Goal: Find specific page/section: Find specific page/section

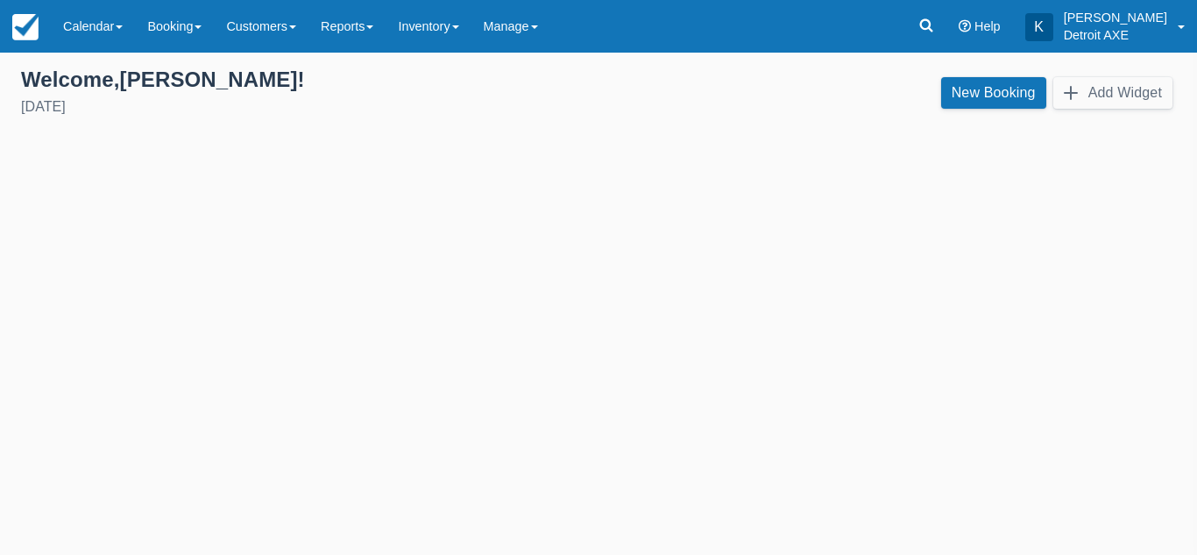
click at [104, 40] on link "Calendar" at bounding box center [93, 26] width 84 height 53
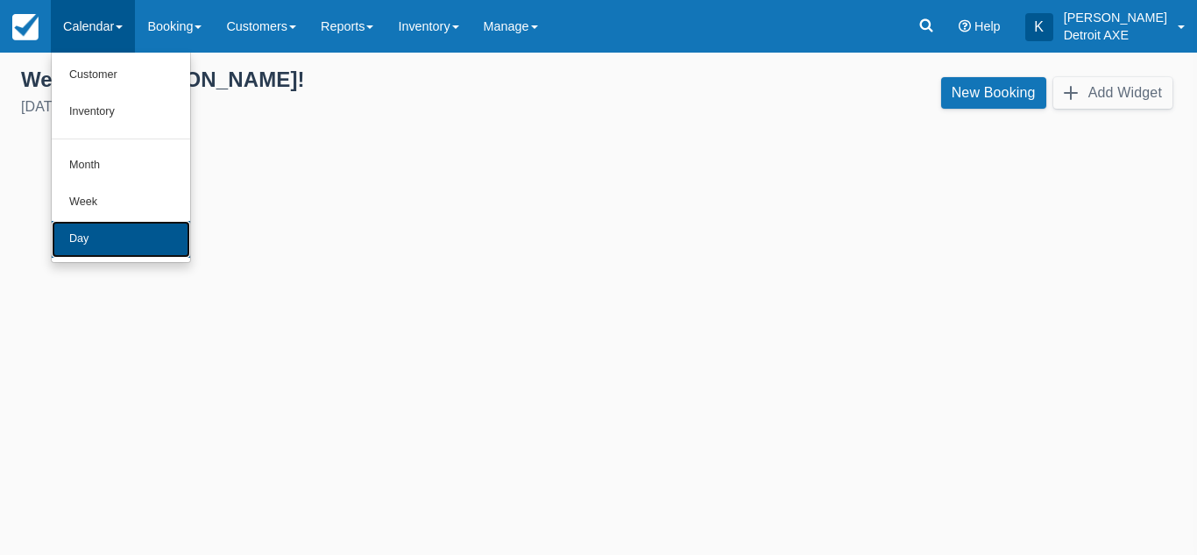
click at [101, 239] on link "Day" at bounding box center [121, 239] width 138 height 37
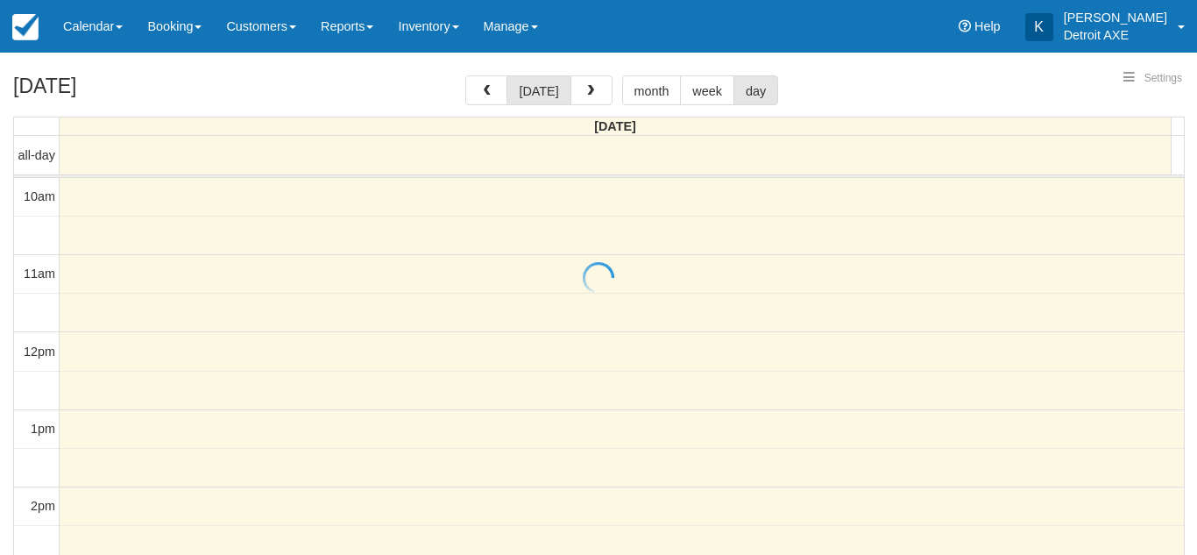
select select
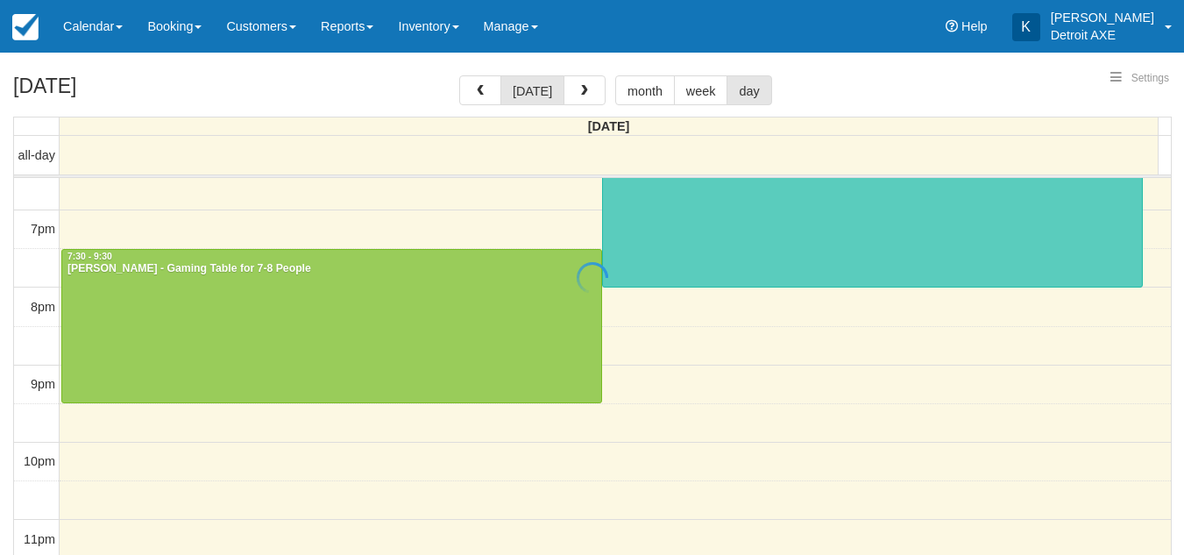
select select
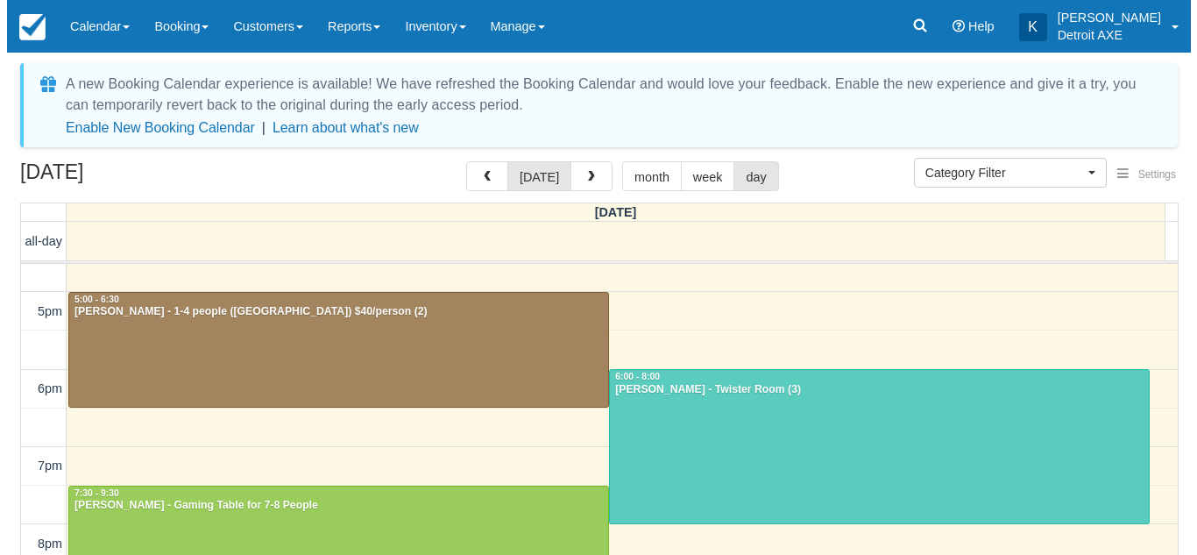
scroll to position [513, 0]
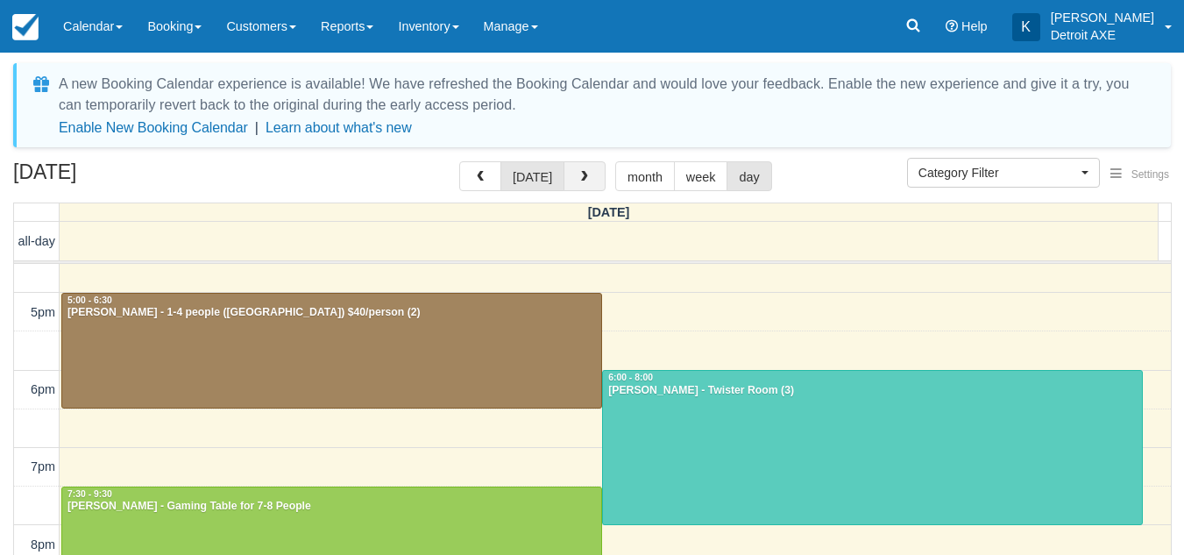
click at [581, 173] on span "button" at bounding box center [584, 177] width 12 height 12
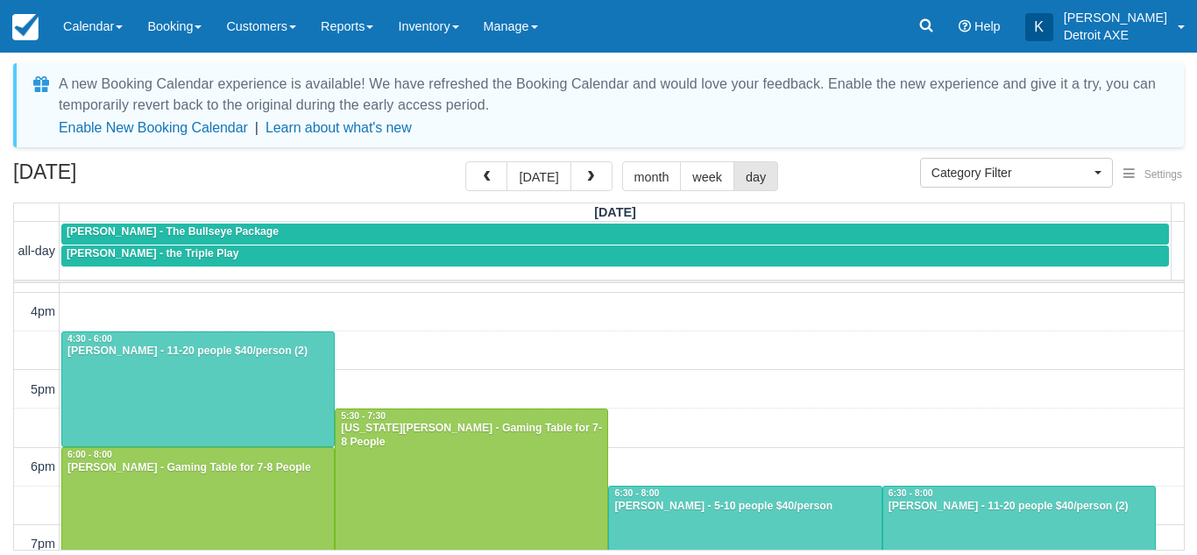
scroll to position [454, 0]
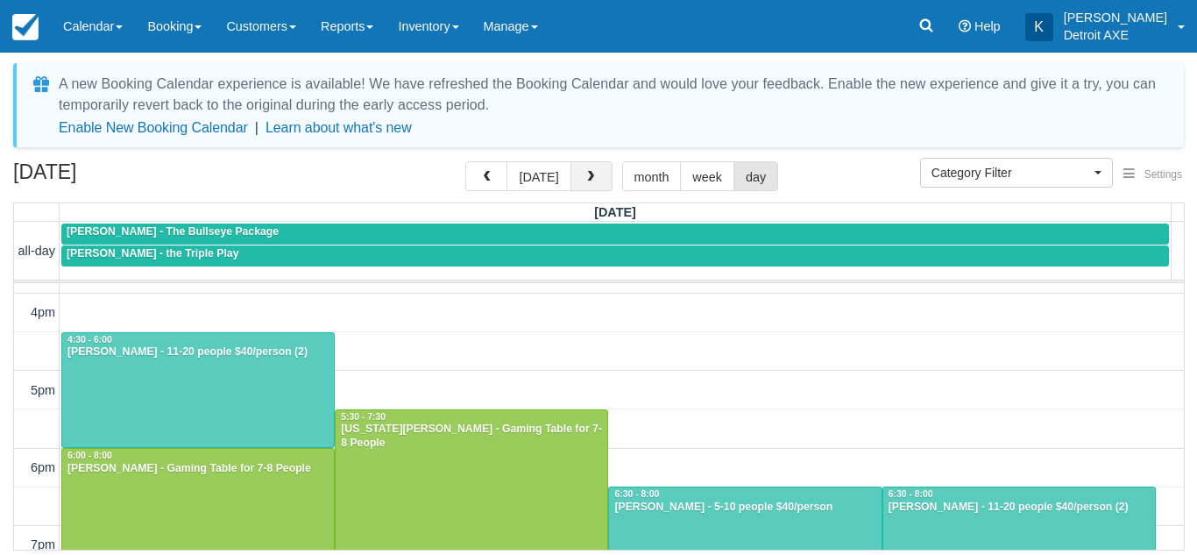
click at [592, 184] on button "button" at bounding box center [591, 176] width 42 height 30
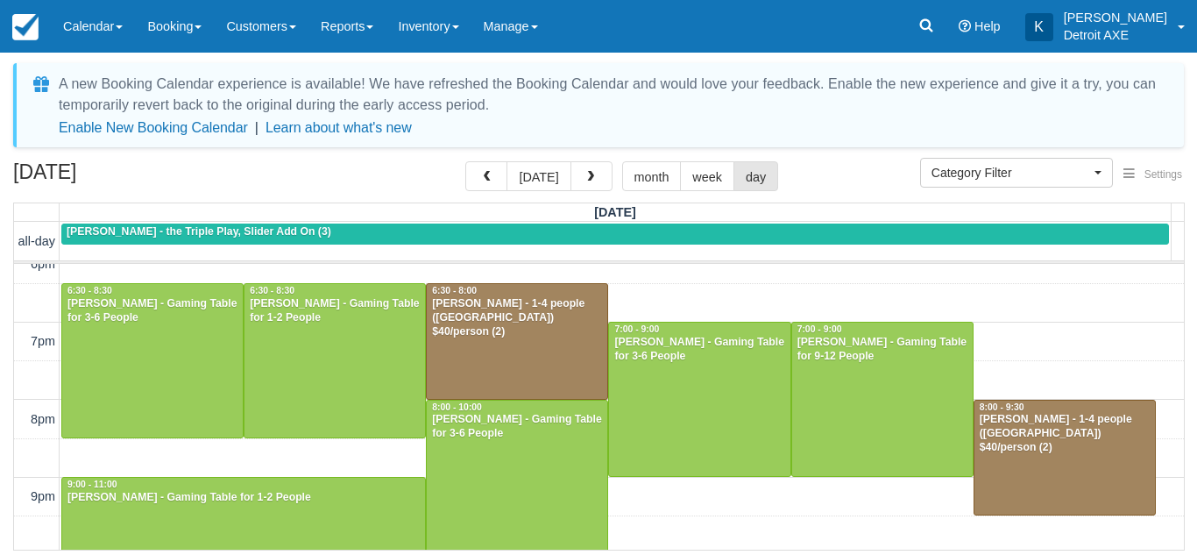
scroll to position [630, 0]
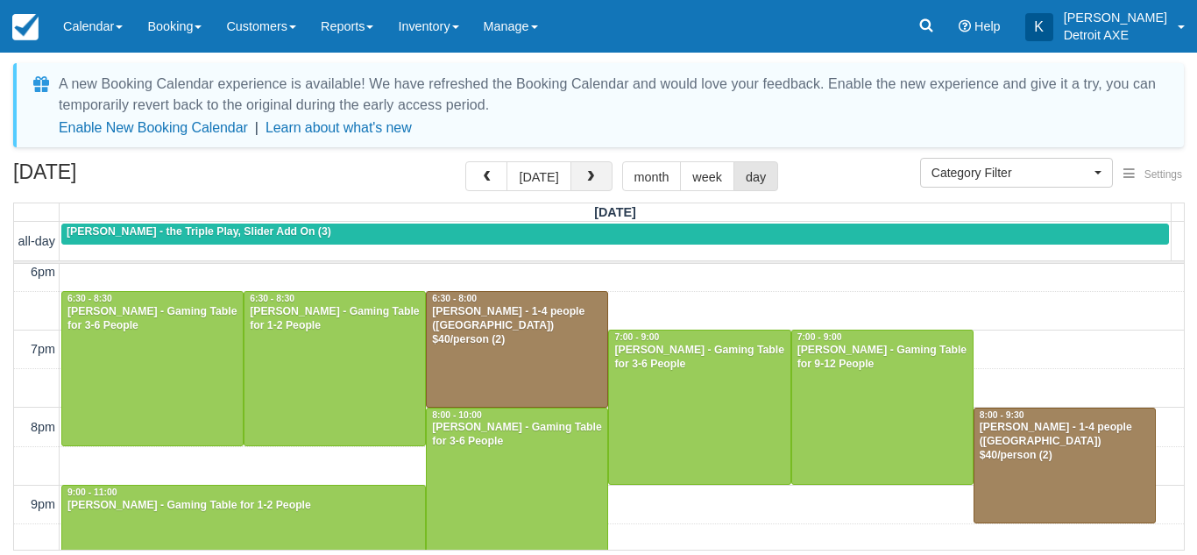
click at [590, 171] on span "button" at bounding box center [590, 177] width 12 height 12
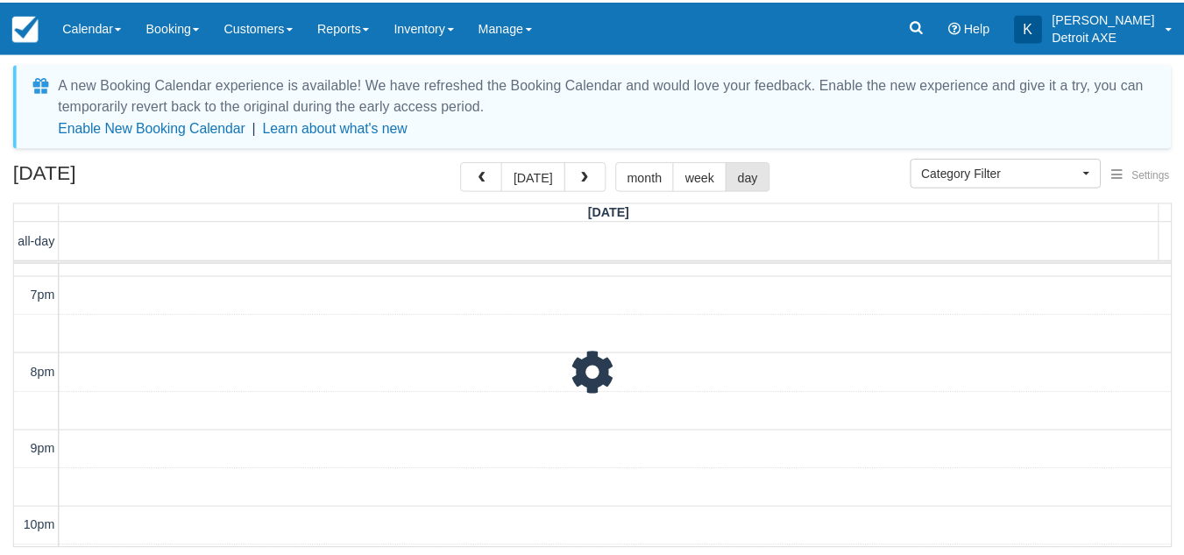
scroll to position [683, 0]
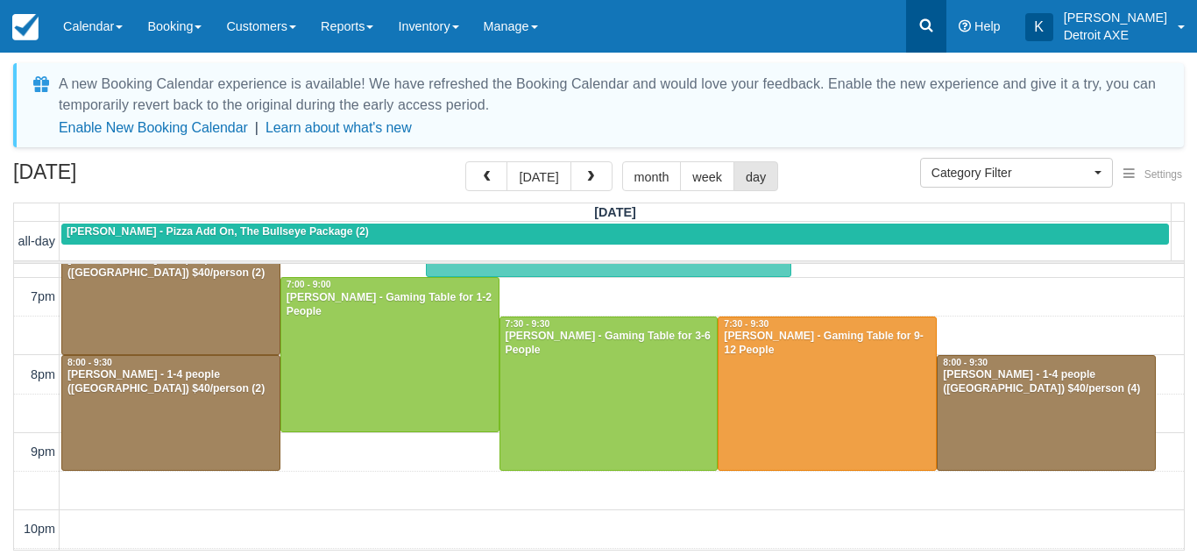
click at [946, 41] on link at bounding box center [926, 26] width 40 height 53
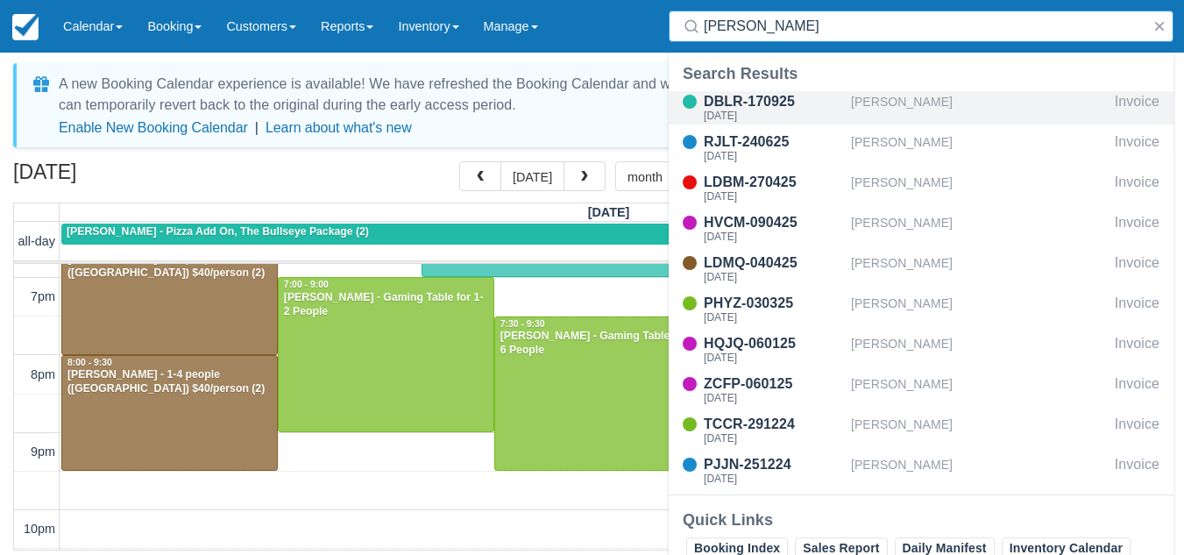
type input "anthony"
click at [987, 103] on div "[PERSON_NAME]" at bounding box center [979, 107] width 257 height 33
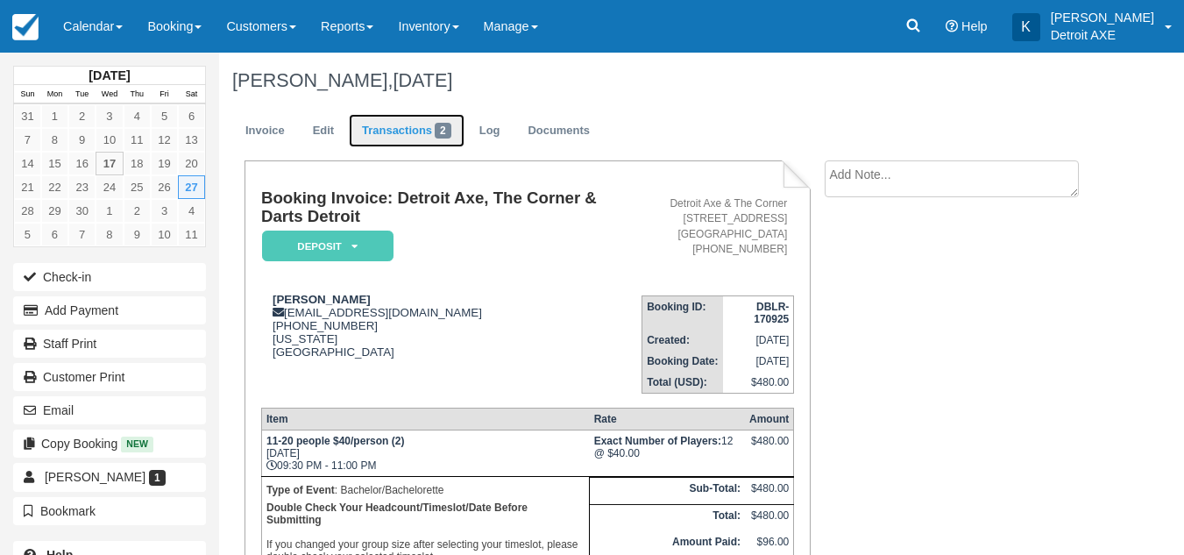
click at [440, 130] on span "2" at bounding box center [443, 131] width 17 height 16
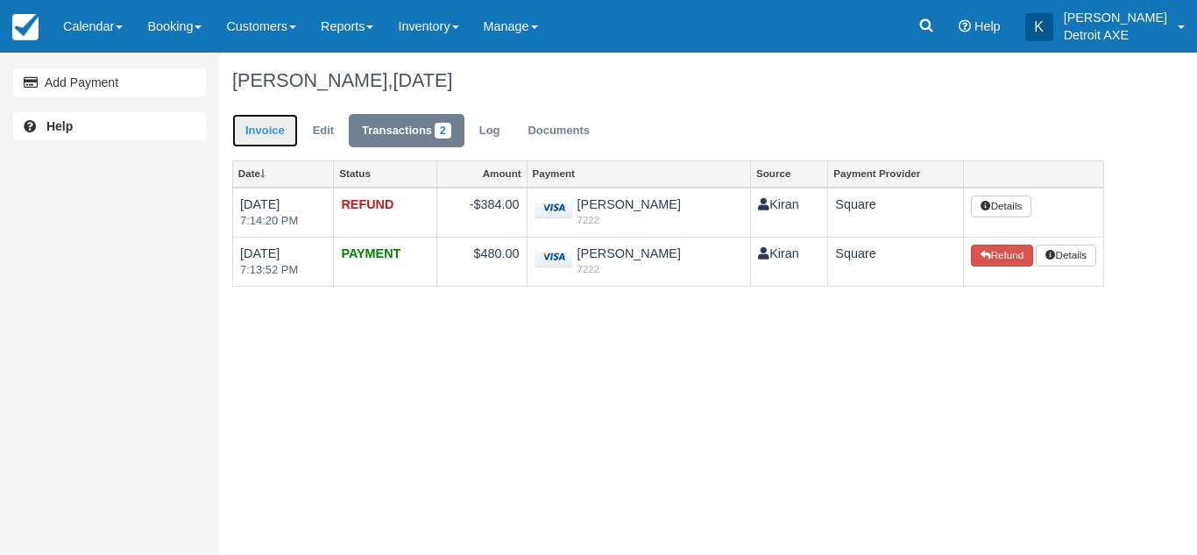
click at [272, 125] on link "Invoice" at bounding box center [265, 131] width 66 height 34
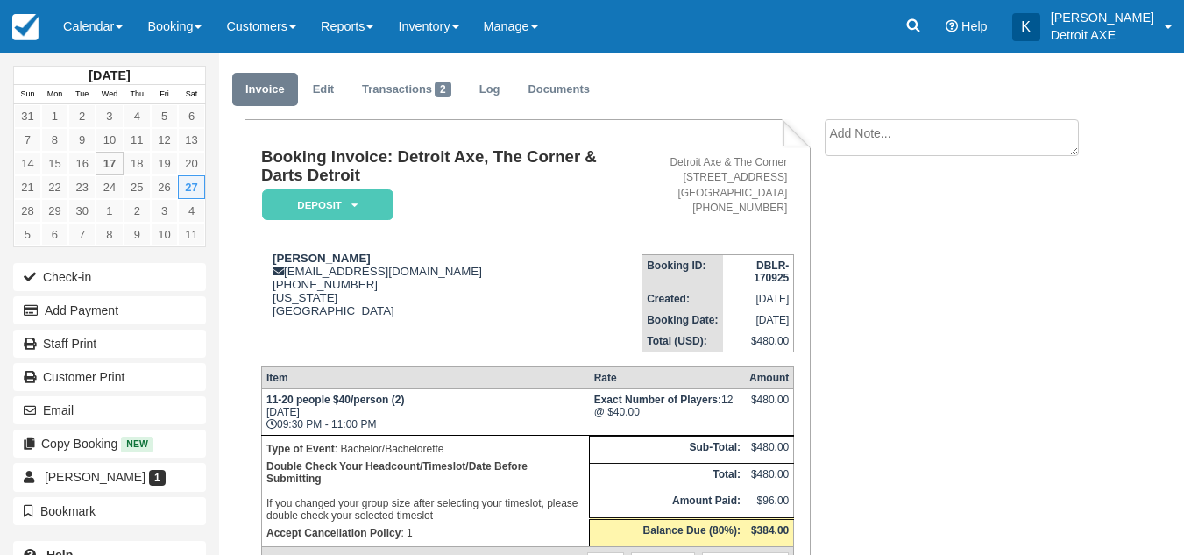
scroll to position [33, 0]
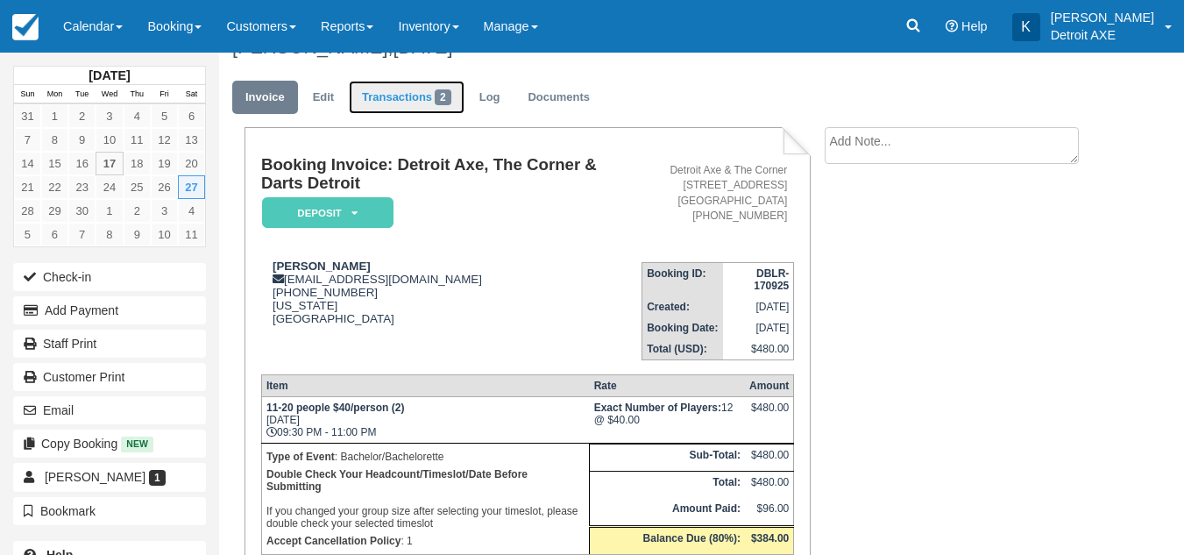
click at [400, 88] on link "Transactions 2" at bounding box center [407, 98] width 116 height 34
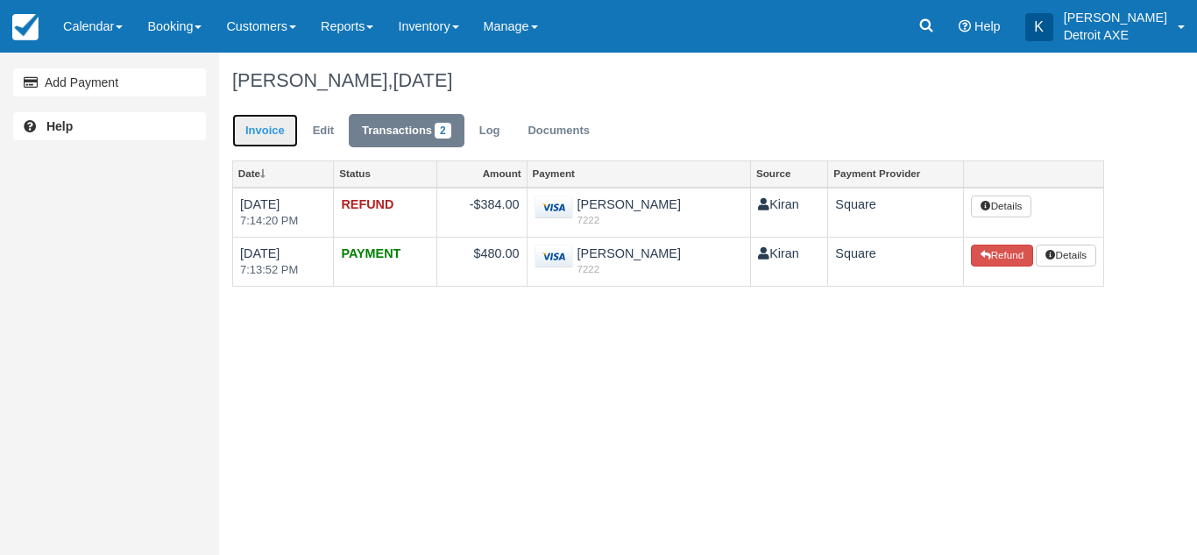
click at [272, 124] on link "Invoice" at bounding box center [265, 131] width 66 height 34
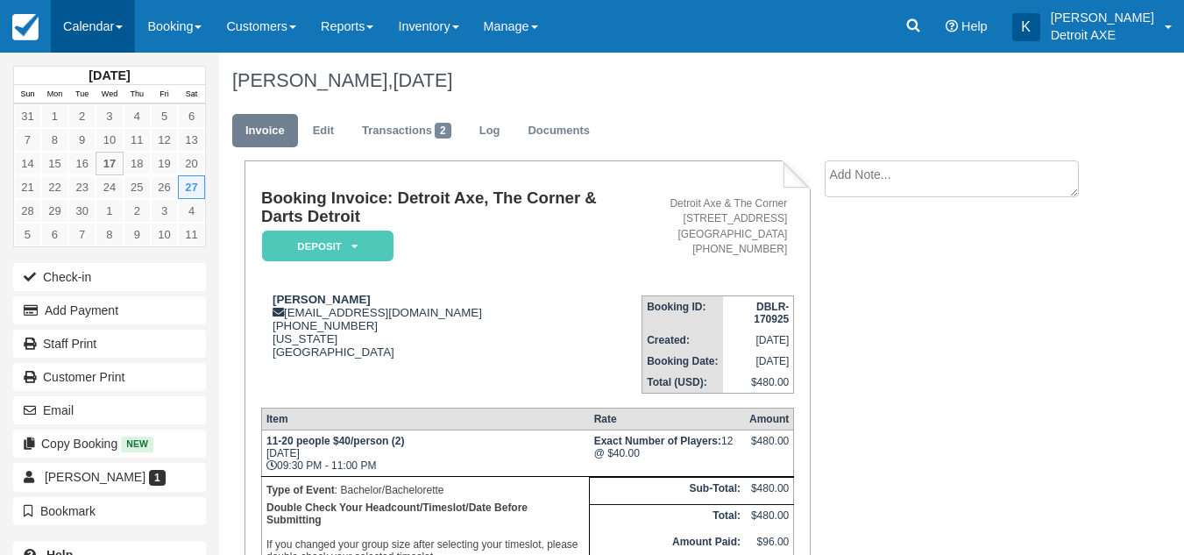
click at [124, 37] on link "Calendar" at bounding box center [93, 26] width 84 height 53
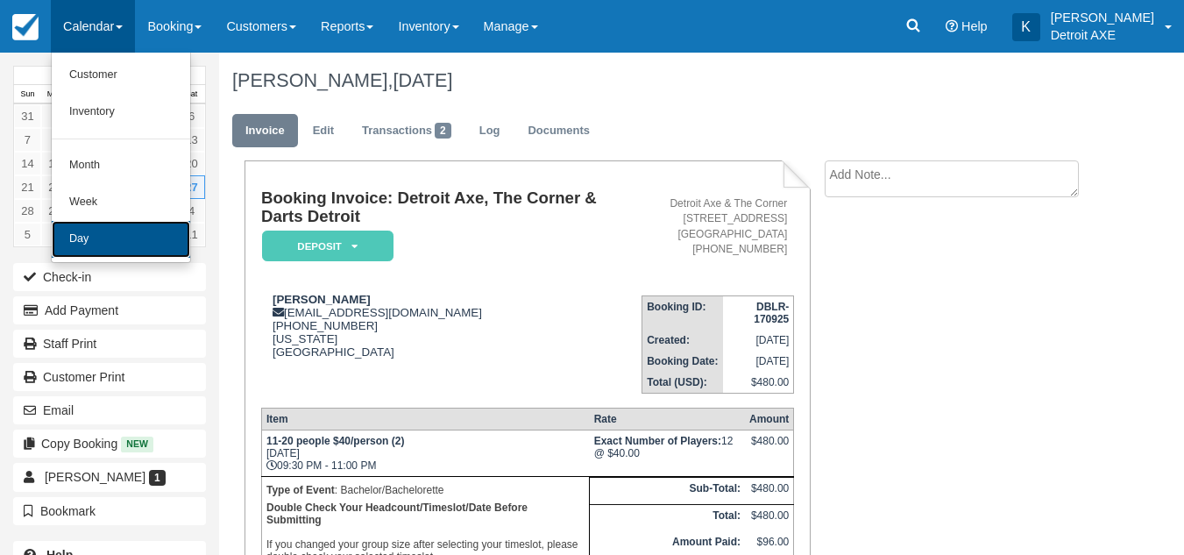
click at [107, 237] on link "Day" at bounding box center [121, 239] width 138 height 37
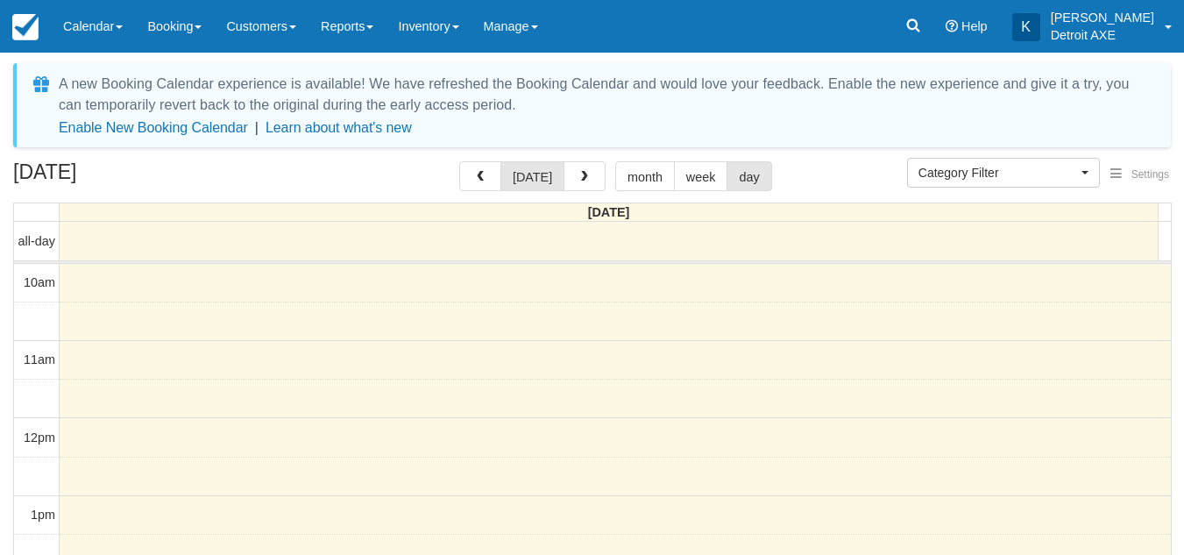
select select
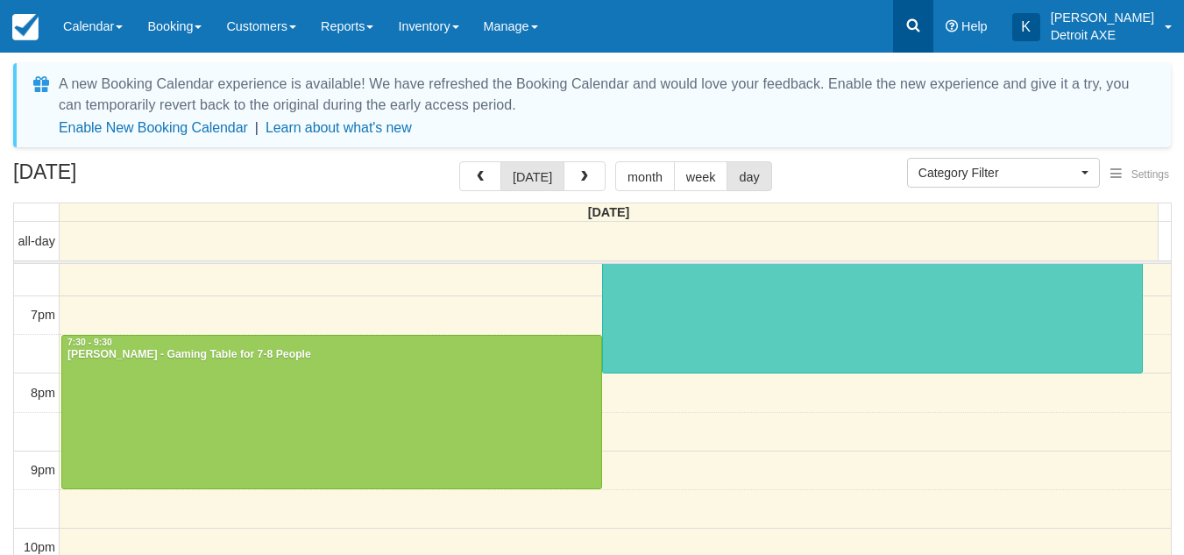
click at [933, 48] on link at bounding box center [913, 26] width 40 height 53
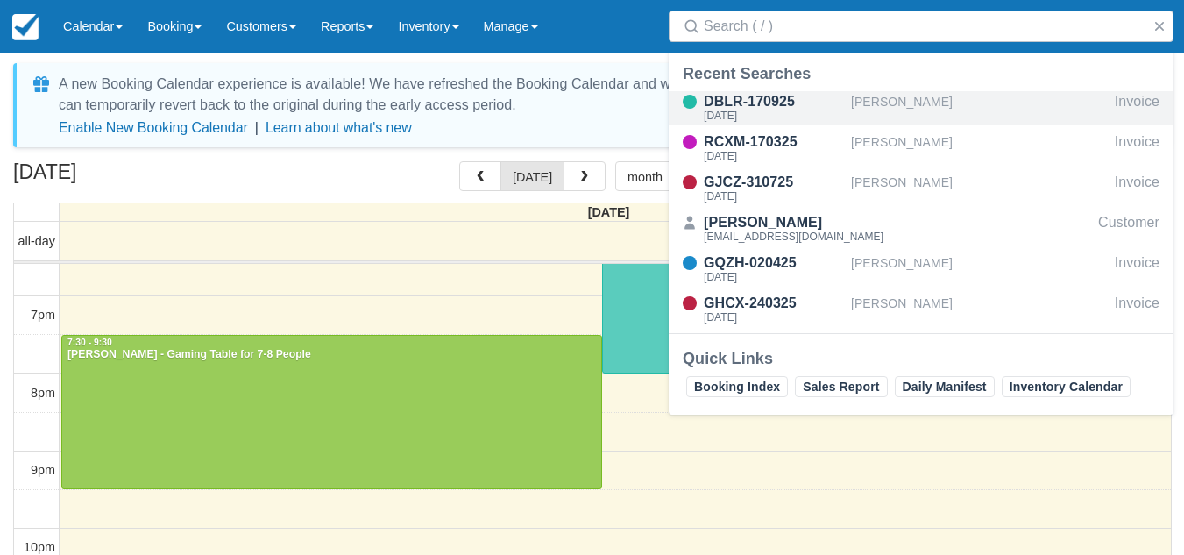
click at [876, 110] on div "[PERSON_NAME]" at bounding box center [979, 107] width 257 height 33
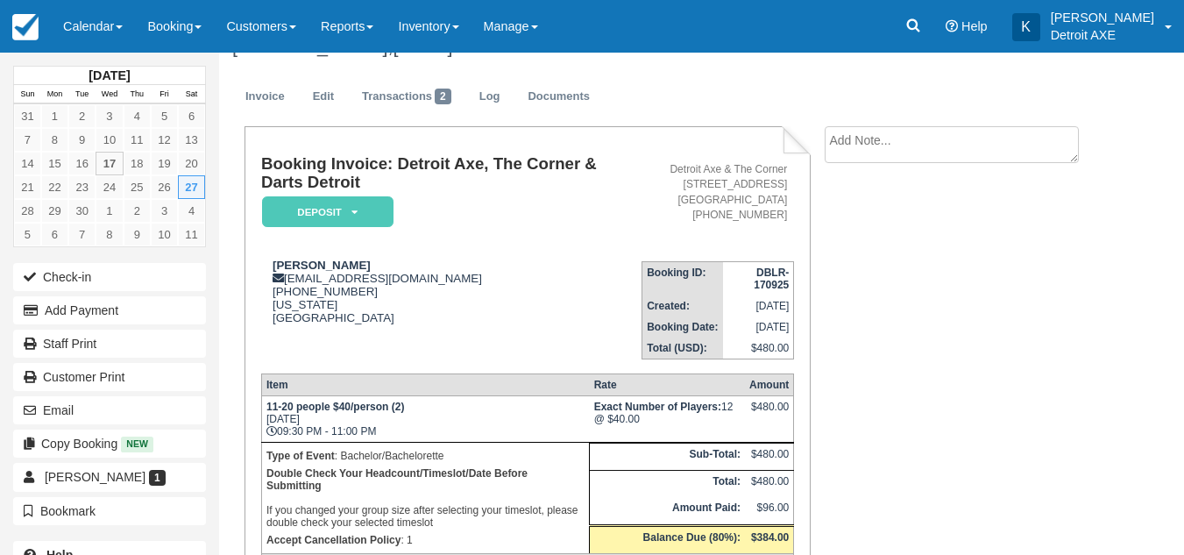
scroll to position [23, 0]
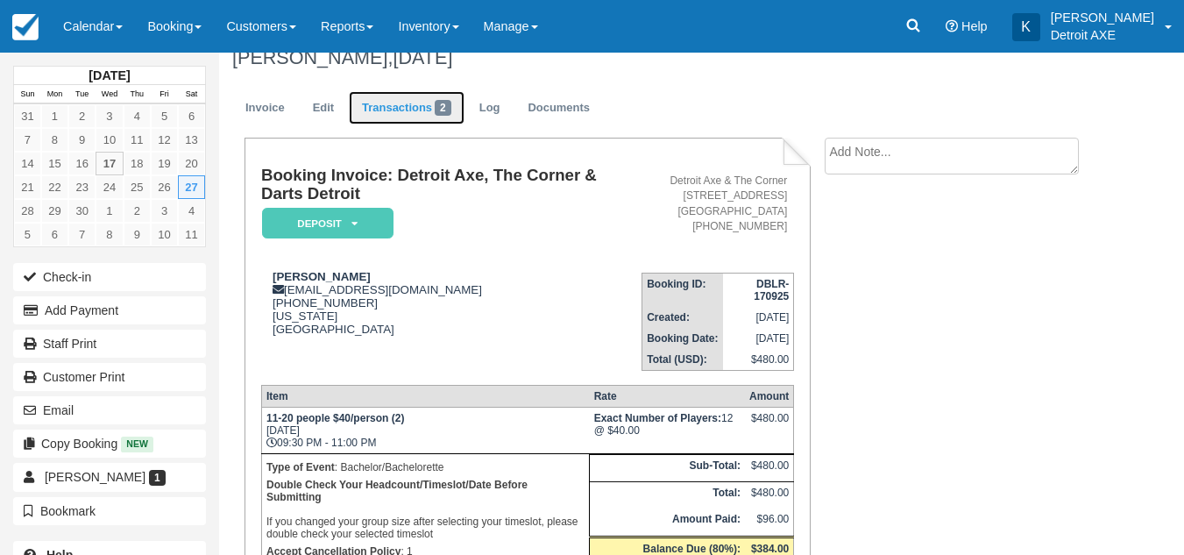
click at [427, 122] on link "Transactions 2" at bounding box center [407, 108] width 116 height 34
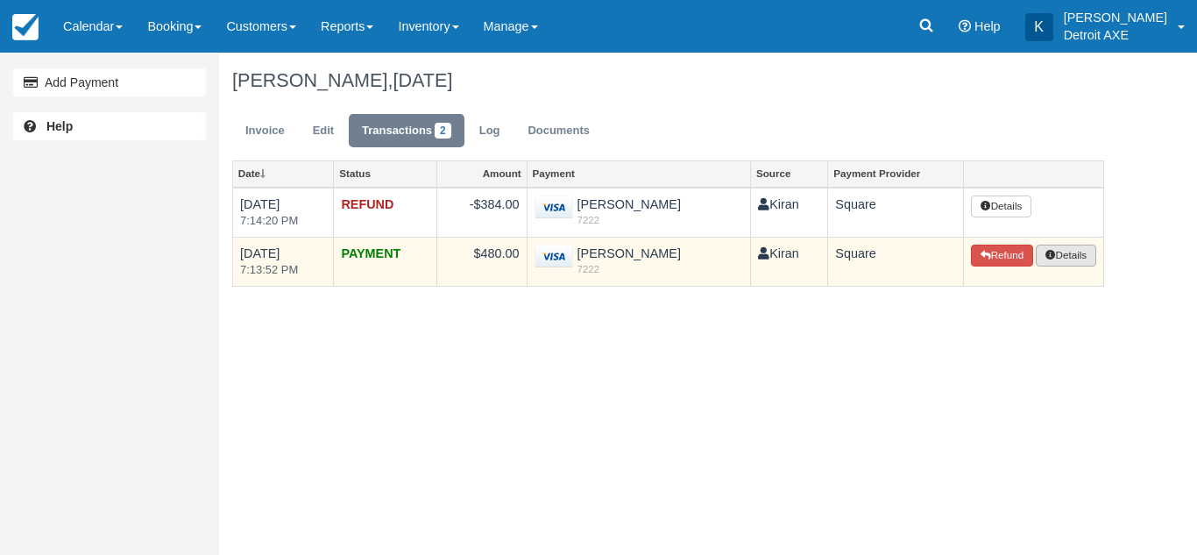
click at [1066, 255] on button "Details" at bounding box center [1066, 255] width 60 height 23
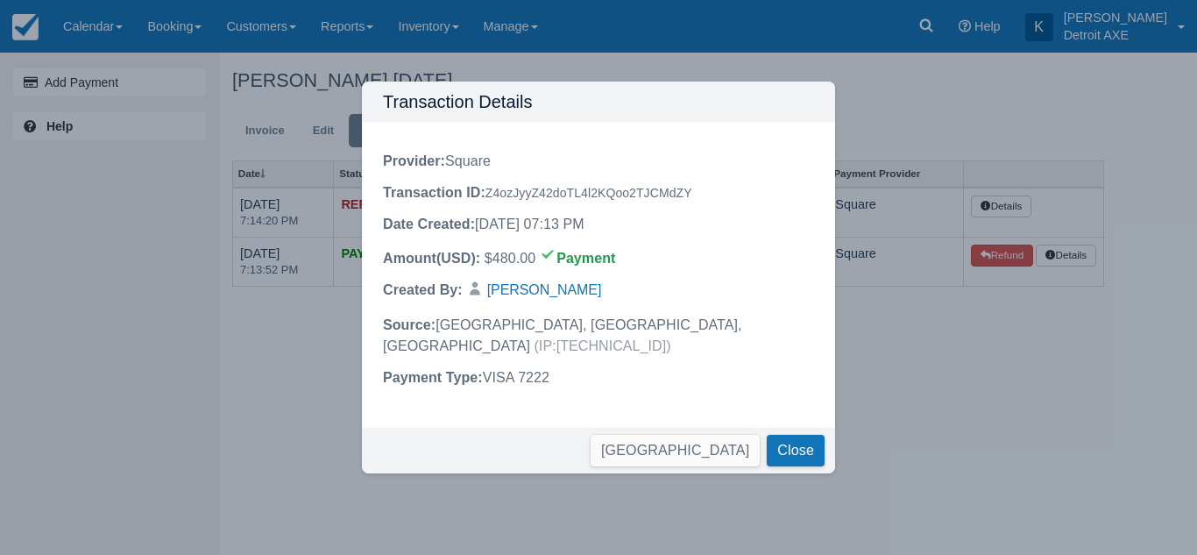
click at [923, 381] on div "Transaction Details Provider : Square Transaction ID : Z4ozJyyZ42doTL4l2KQoo2TJ…" at bounding box center [598, 277] width 1197 height 555
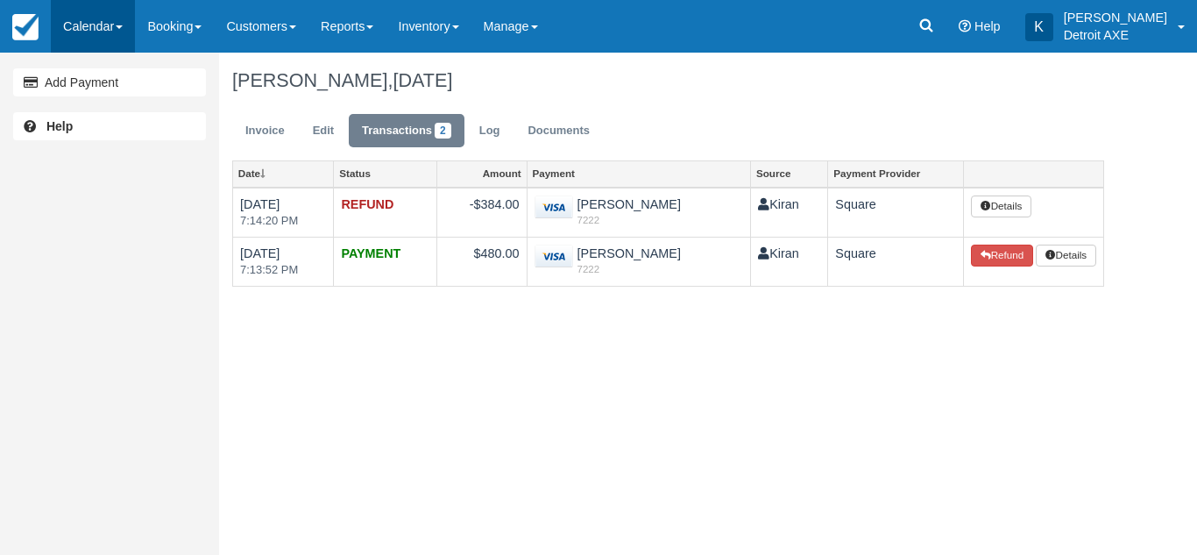
click at [122, 40] on link "Calendar" at bounding box center [93, 26] width 84 height 53
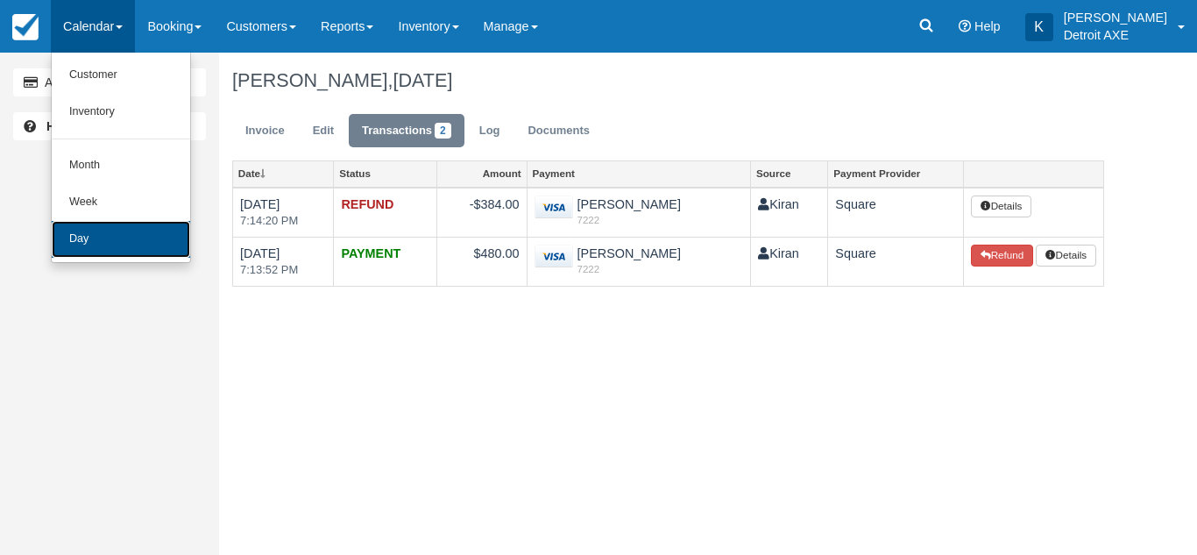
click at [116, 229] on link "Day" at bounding box center [121, 239] width 138 height 37
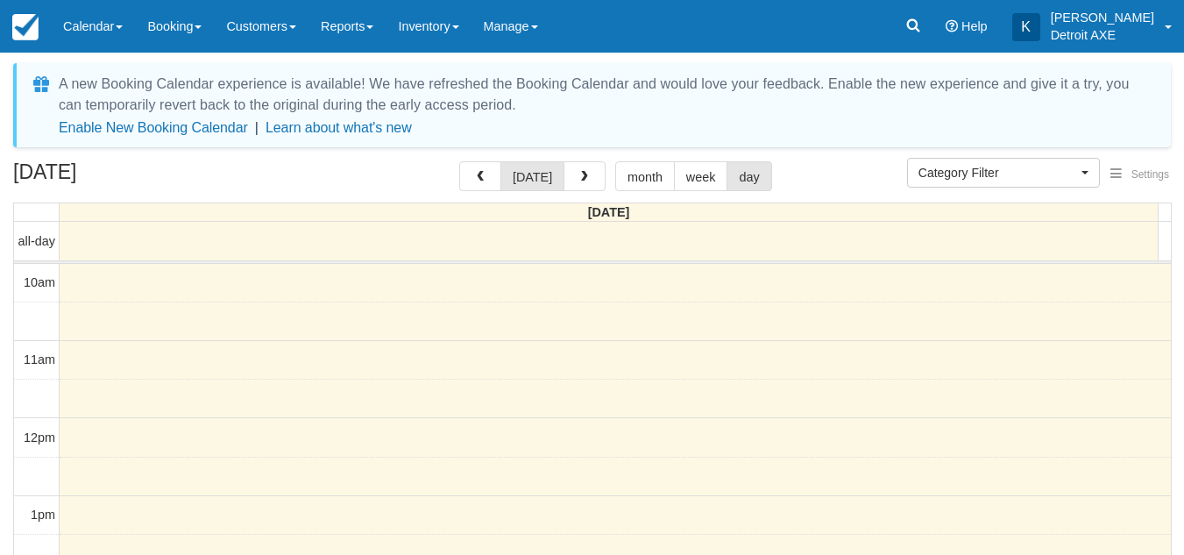
select select
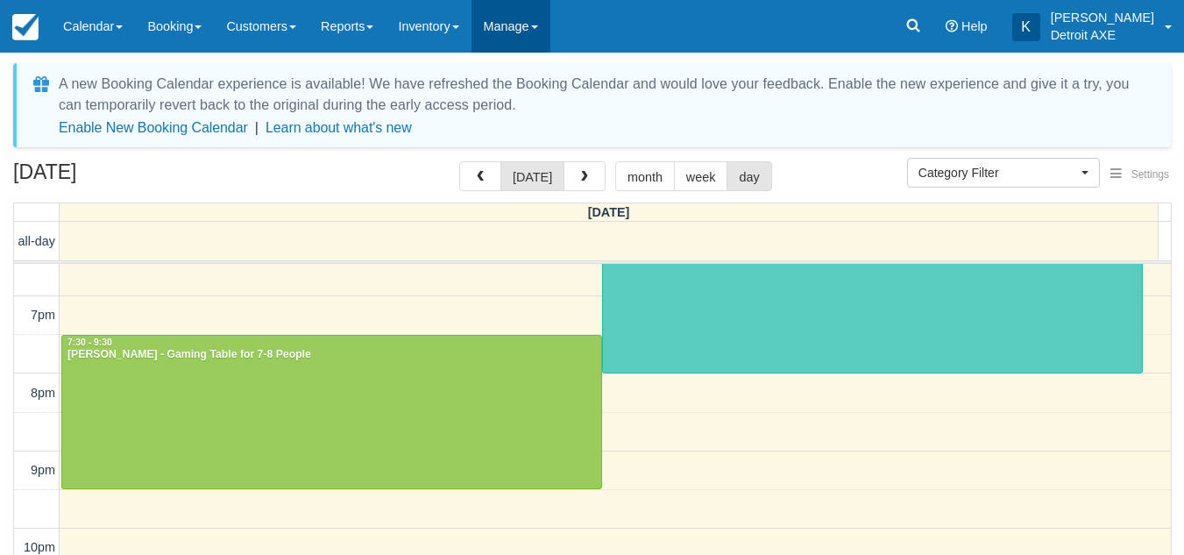
click at [520, 30] on link "Manage" at bounding box center [510, 26] width 79 height 53
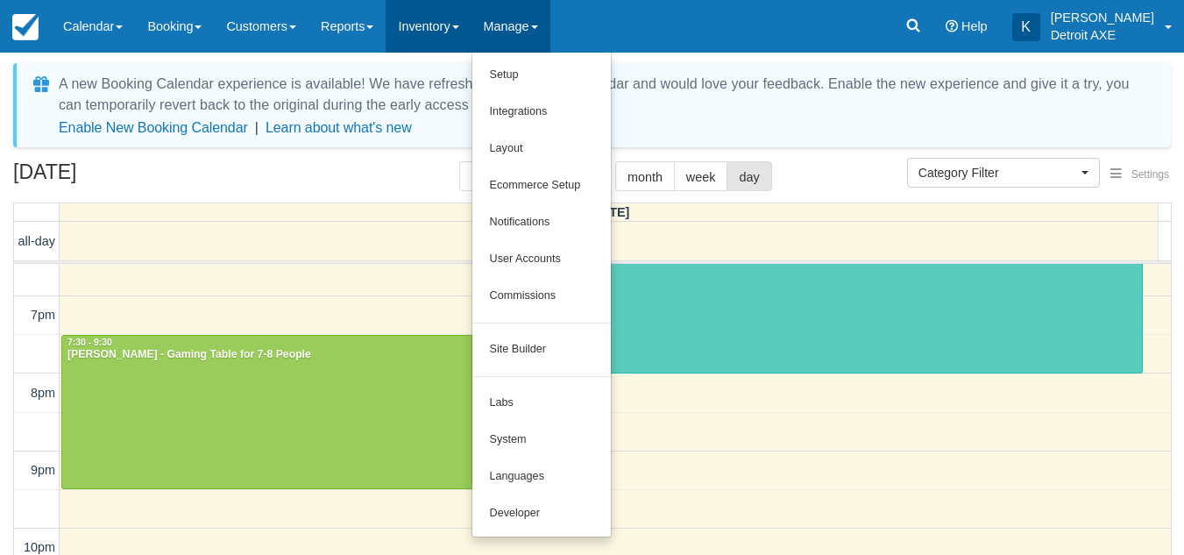
click at [440, 19] on link "Inventory" at bounding box center [428, 26] width 85 height 53
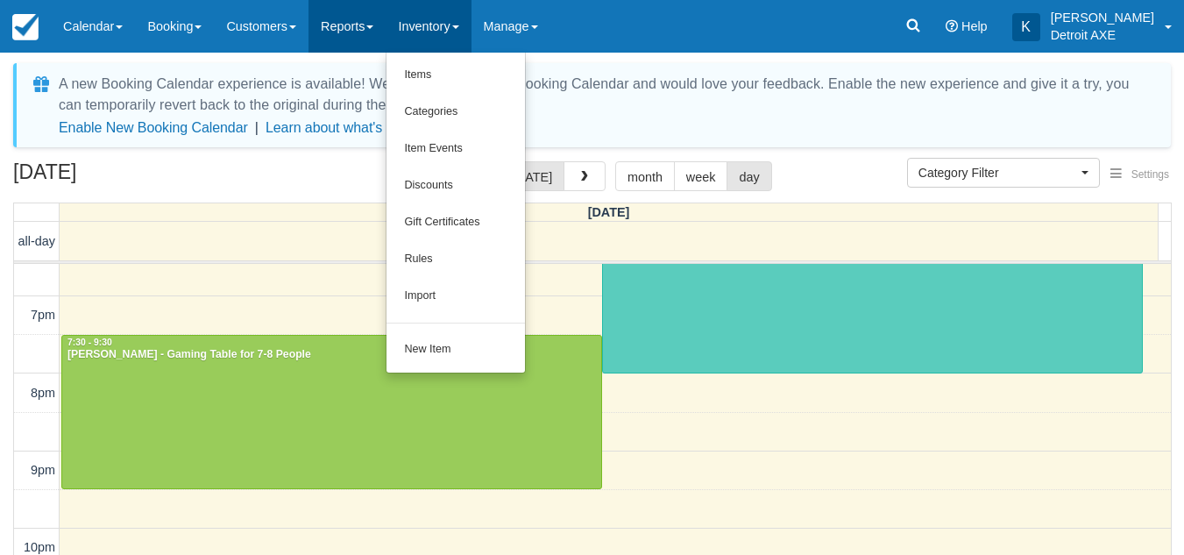
click at [386, 30] on link "Reports" at bounding box center [346, 26] width 77 height 53
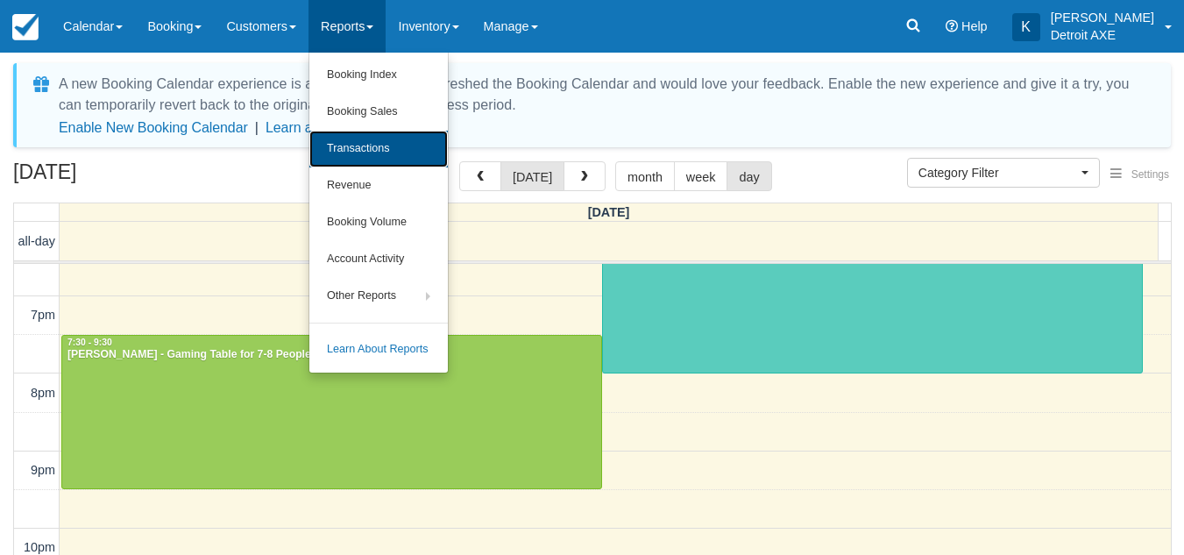
click at [402, 159] on link "Transactions" at bounding box center [378, 149] width 138 height 37
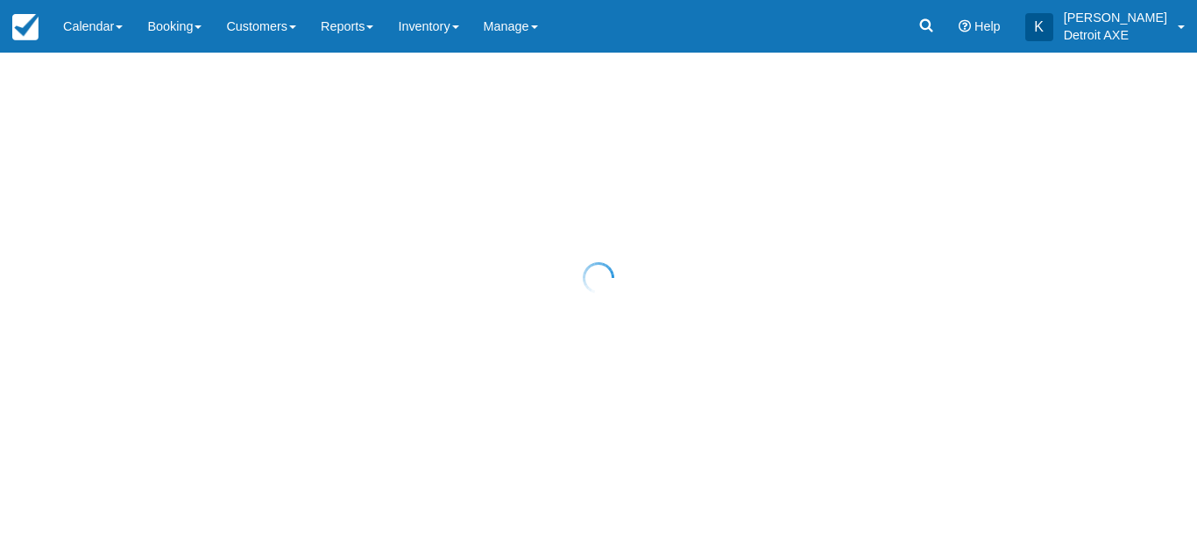
select select "10"
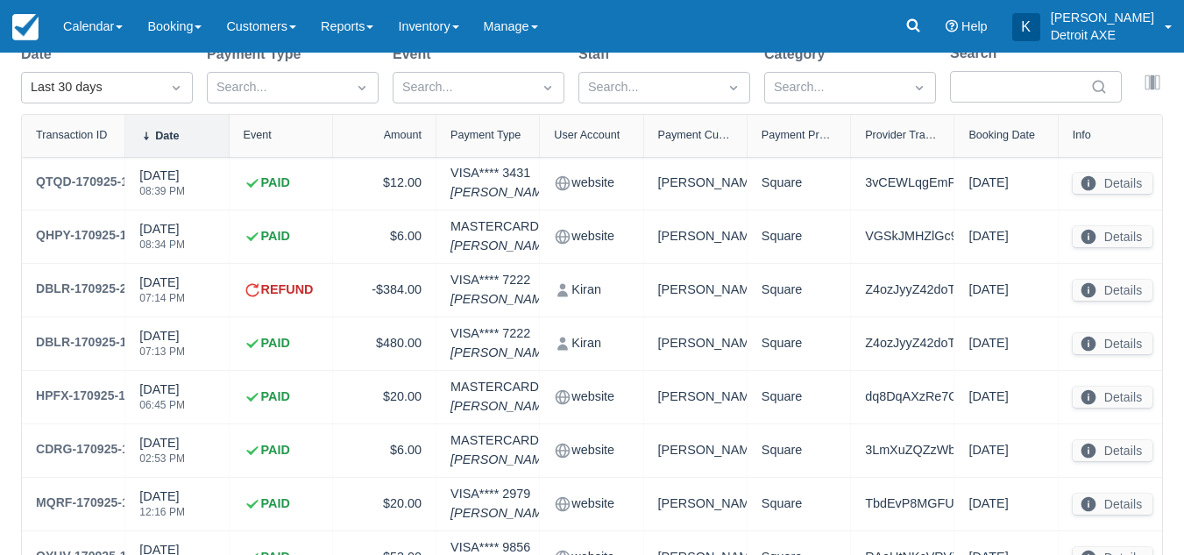
scroll to position [158, 0]
